Goal: Task Accomplishment & Management: Manage account settings

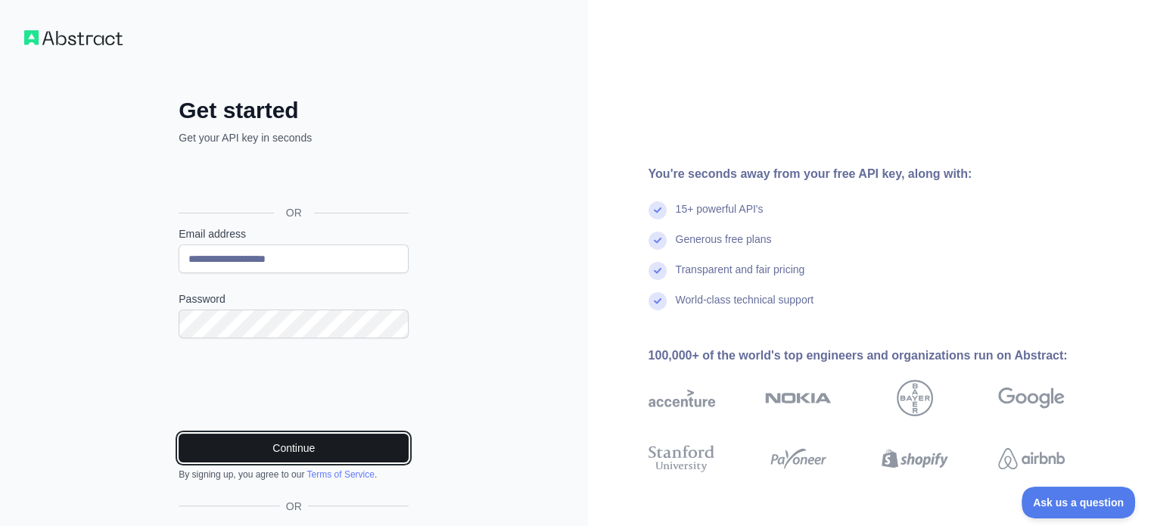
click at [266, 454] on button "Continue" at bounding box center [294, 447] width 230 height 29
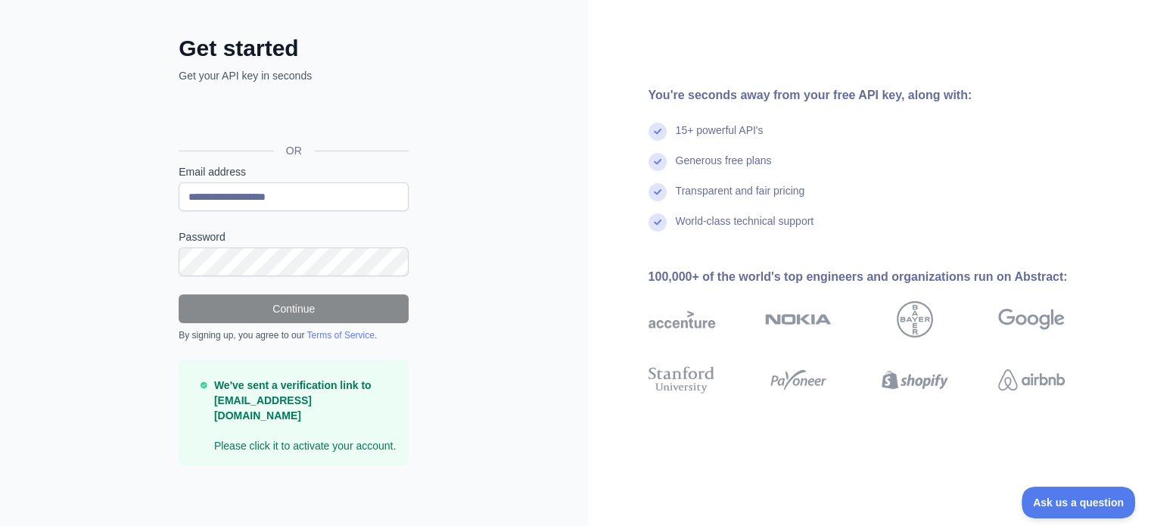
scroll to position [45, 0]
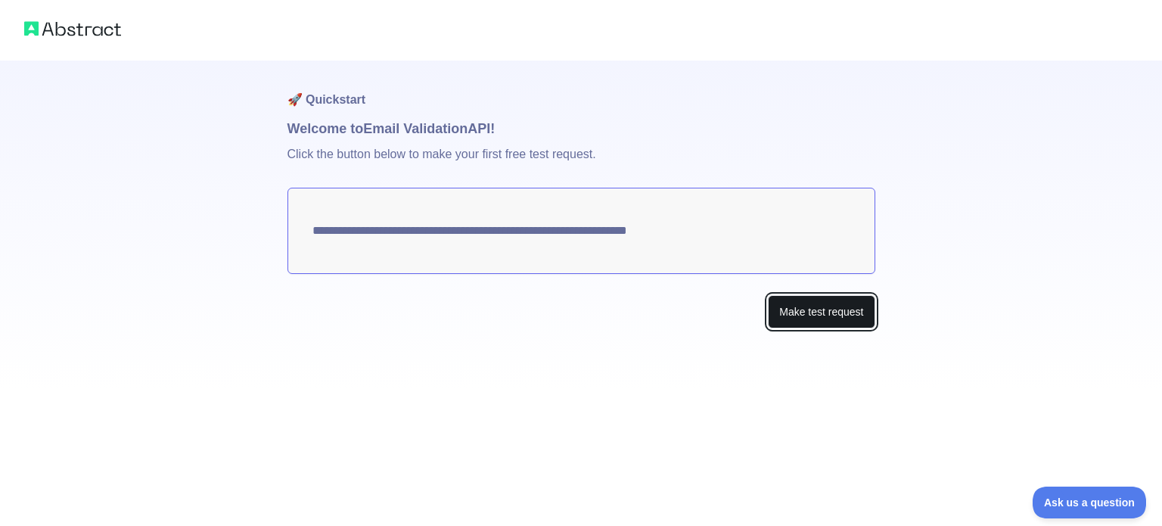
click at [835, 308] on button "Make test request" at bounding box center [821, 312] width 107 height 34
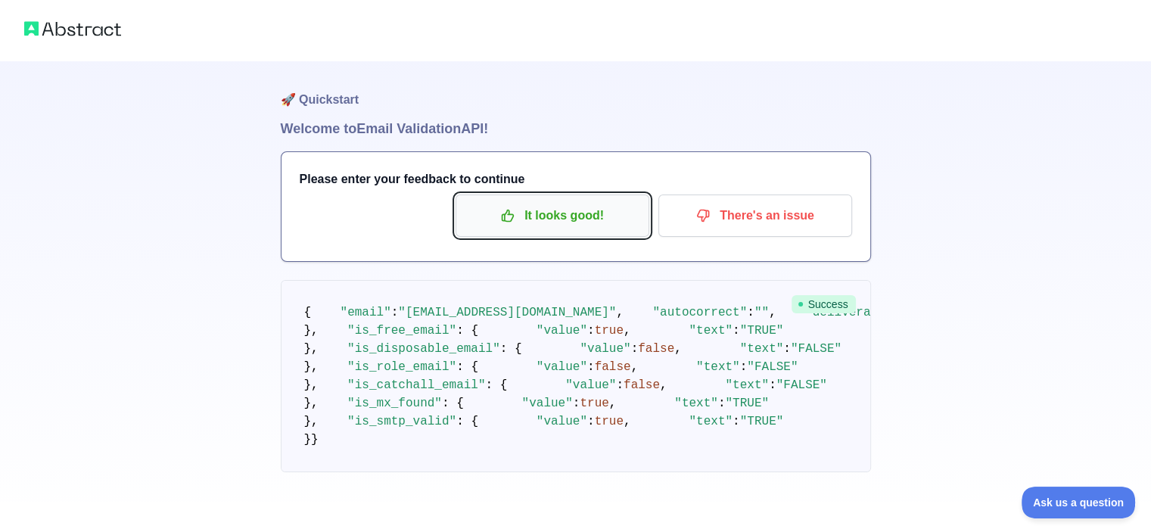
click at [573, 204] on p "It looks good!" at bounding box center [552, 216] width 171 height 26
click at [550, 220] on p "It looks good!" at bounding box center [552, 216] width 171 height 26
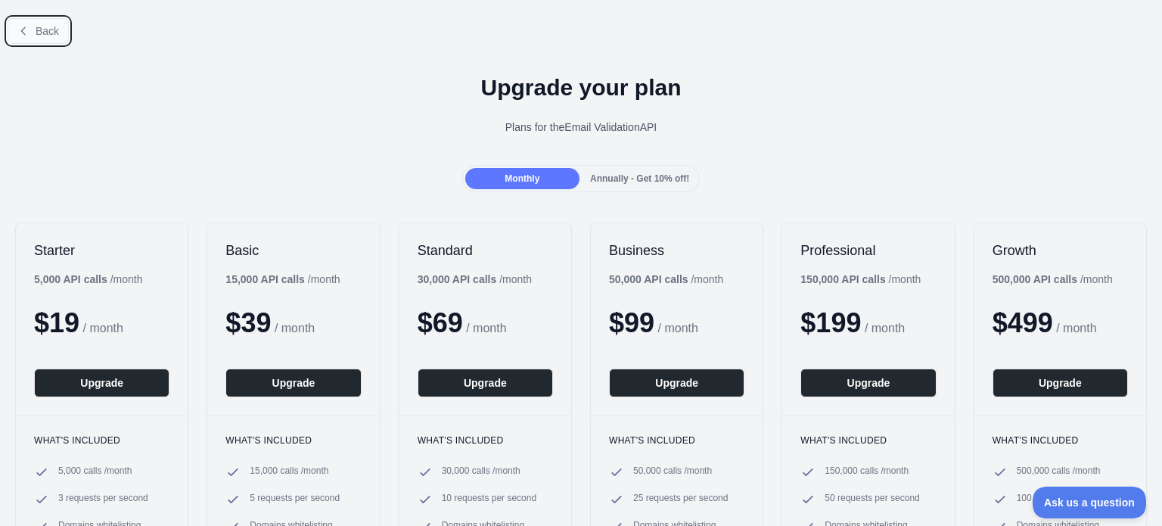
click at [49, 36] on span "Back" at bounding box center [47, 31] width 23 height 12
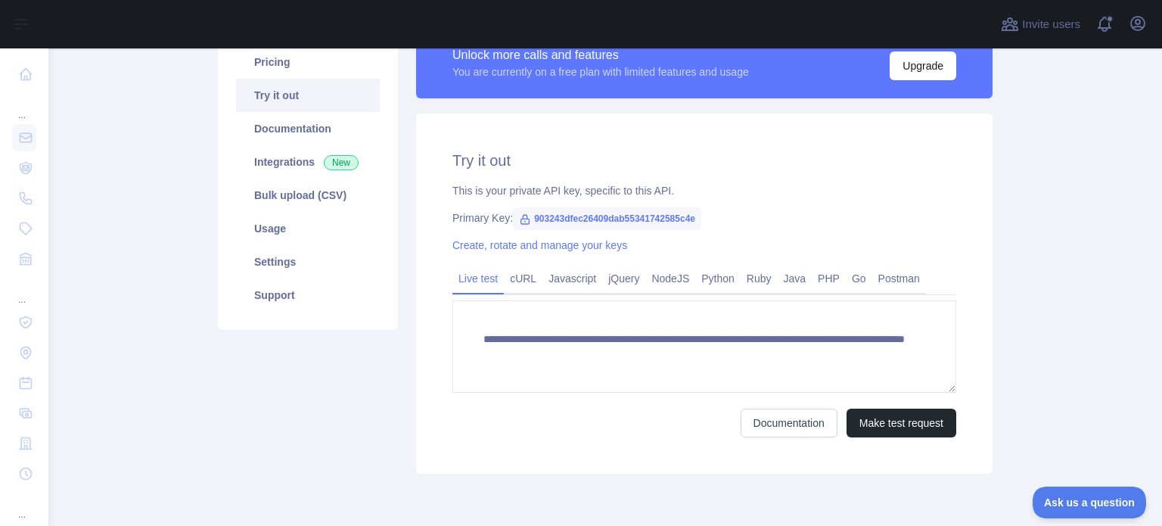
scroll to position [135, 0]
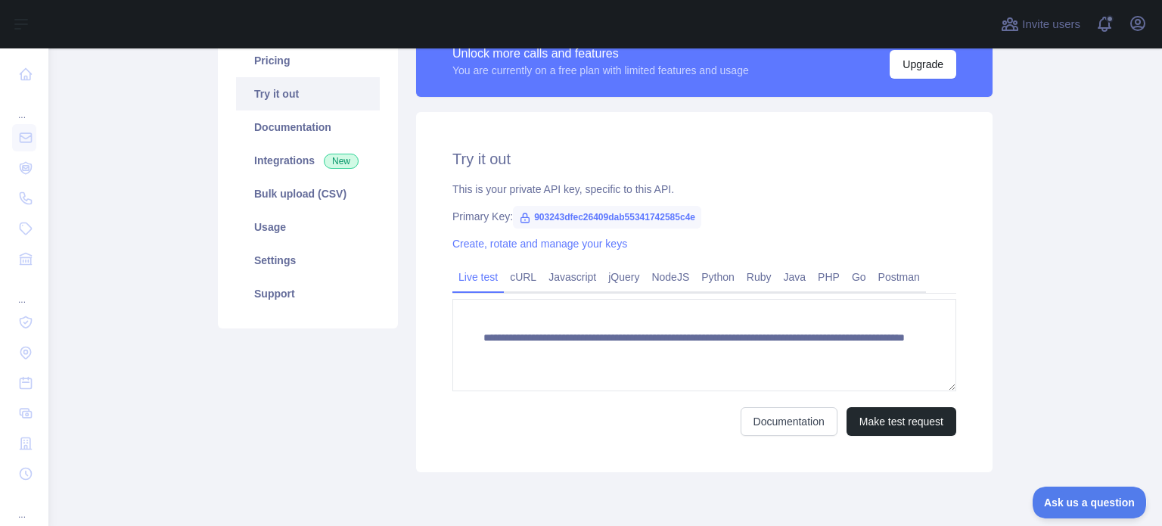
click at [519, 218] on icon at bounding box center [525, 218] width 12 height 12
click at [713, 273] on link "Python" at bounding box center [717, 277] width 45 height 24
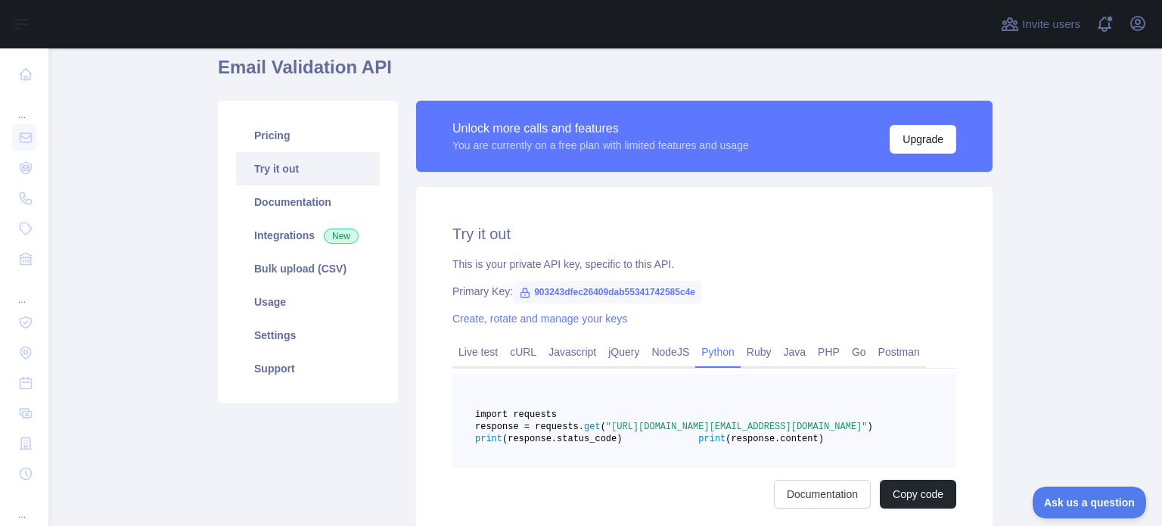
scroll to position [61, 0]
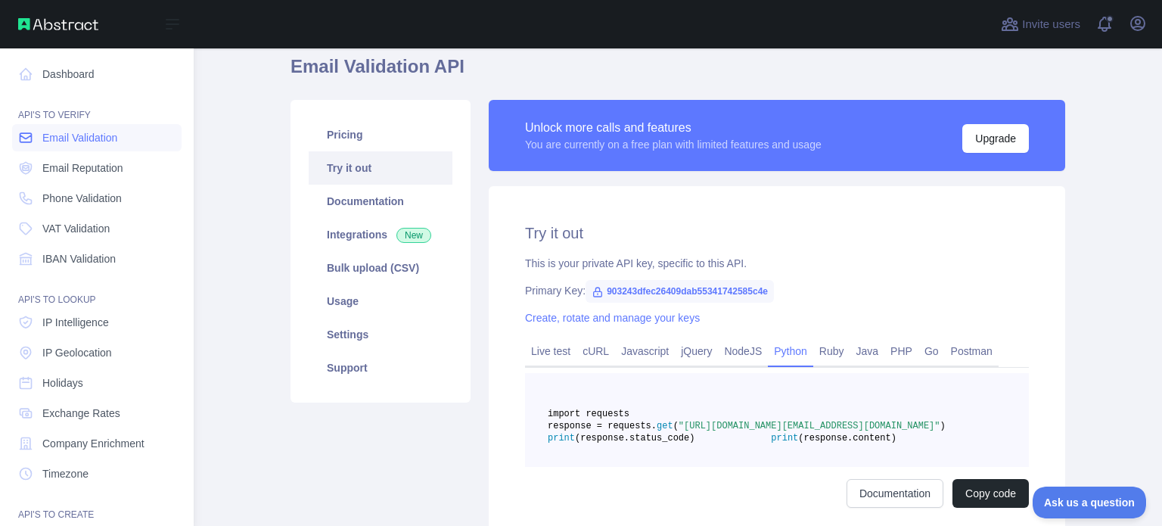
click at [98, 128] on link "Email Validation" at bounding box center [96, 137] width 169 height 27
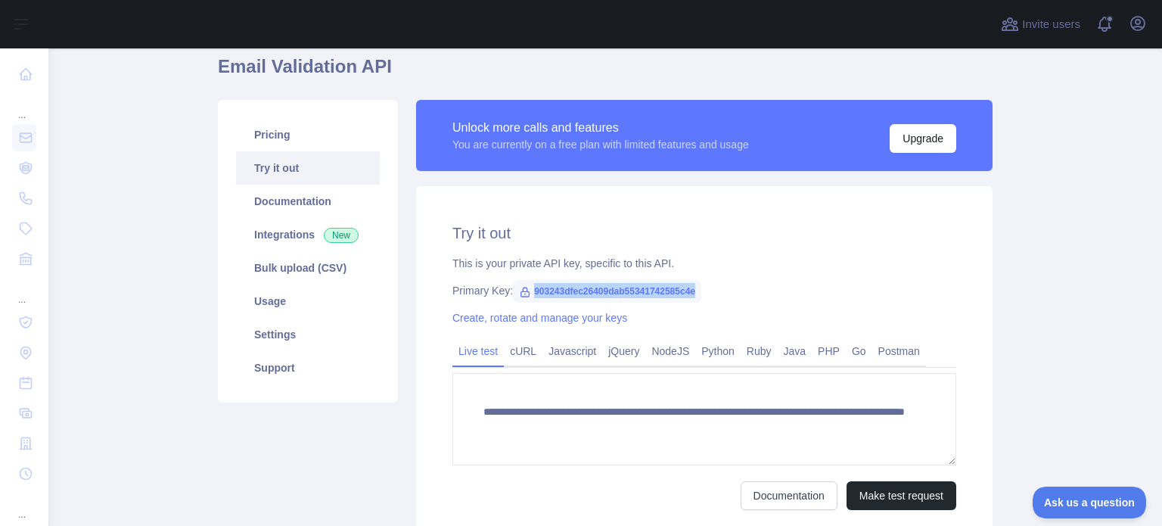
drag, startPoint x: 693, startPoint y: 290, endPoint x: 525, endPoint y: 291, distance: 168.0
click at [525, 291] on span "903243dfec26409dab55341742585c4e" at bounding box center [607, 291] width 188 height 23
copy span "903243dfec26409dab55341742585c4e"
click at [751, 199] on div "**********" at bounding box center [704, 366] width 576 height 360
click at [1106, 20] on span at bounding box center [1110, 19] width 8 height 8
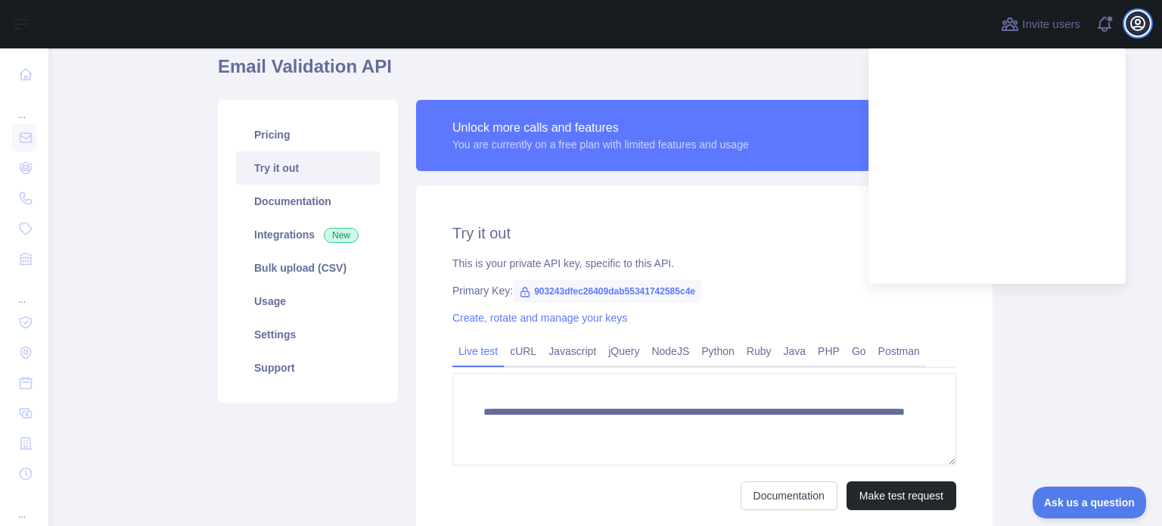
click at [1144, 28] on icon "button" at bounding box center [1138, 23] width 18 height 18
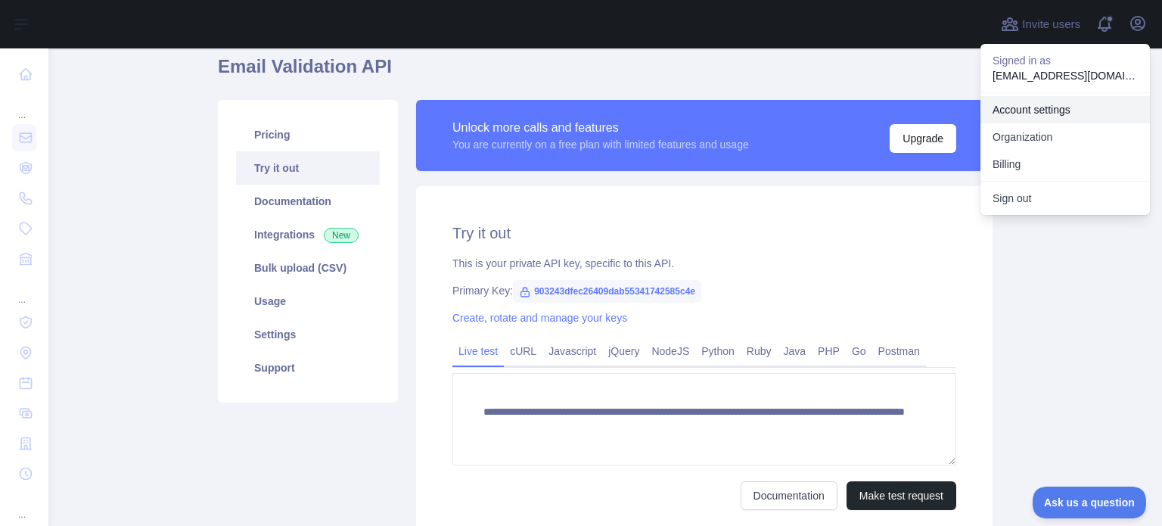
click at [1047, 107] on link "Account settings" at bounding box center [1064, 109] width 169 height 27
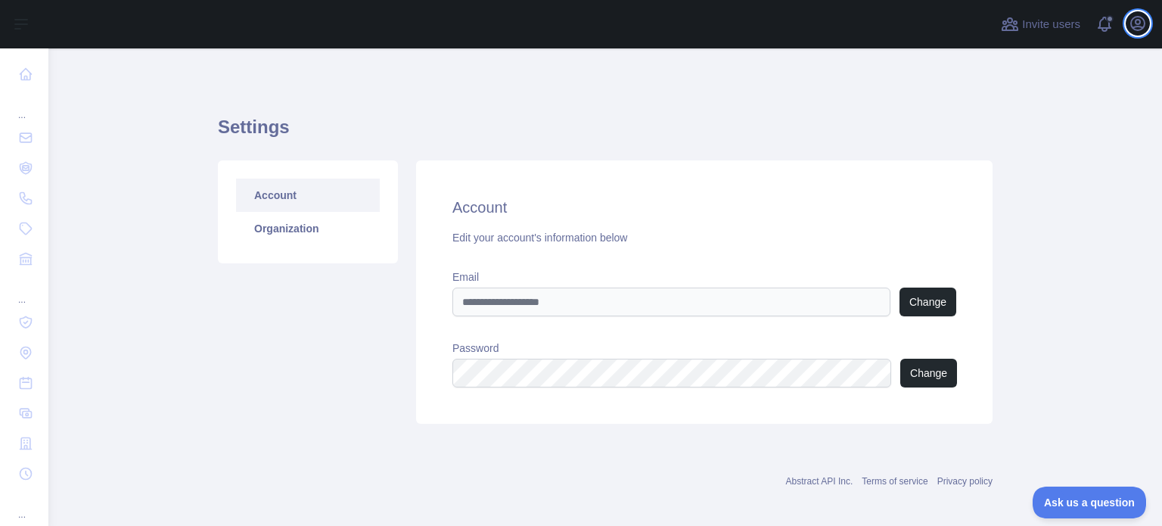
scroll to position [9, 0]
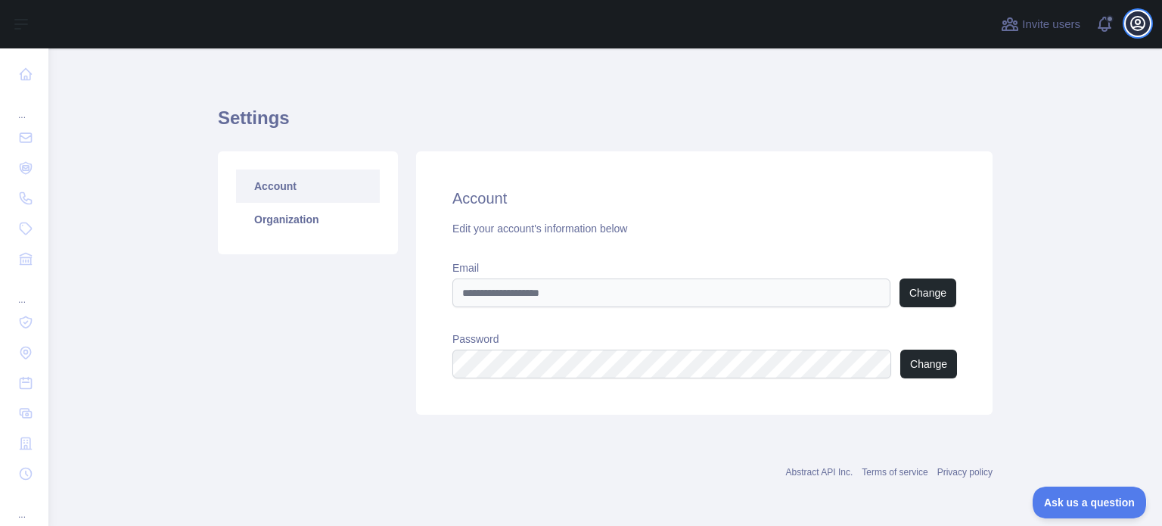
click at [1140, 24] on icon "button" at bounding box center [1138, 23] width 18 height 18
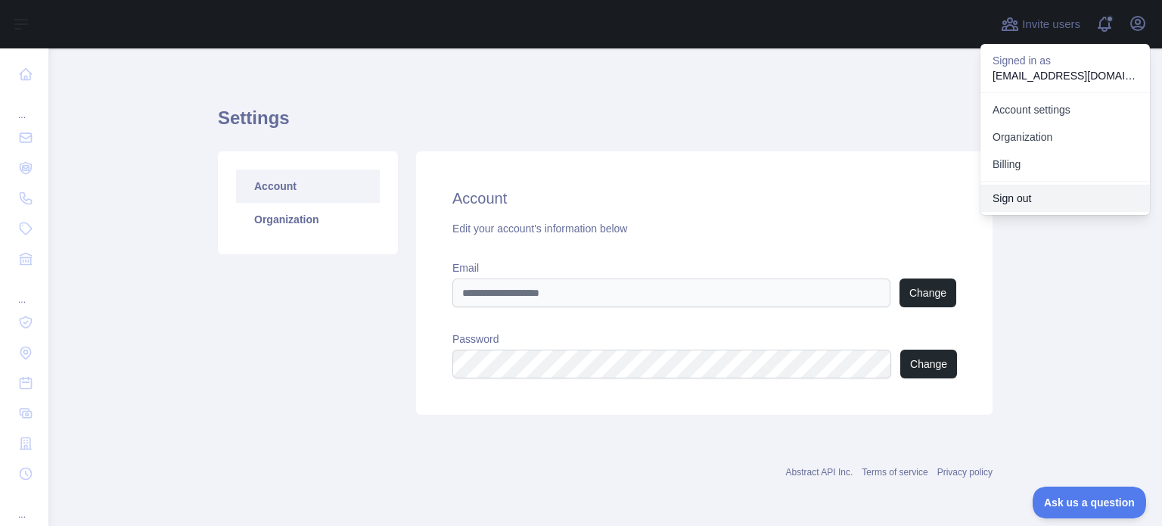
click at [1011, 200] on button "Sign out" at bounding box center [1064, 198] width 169 height 27
